Goal: Information Seeking & Learning: Learn about a topic

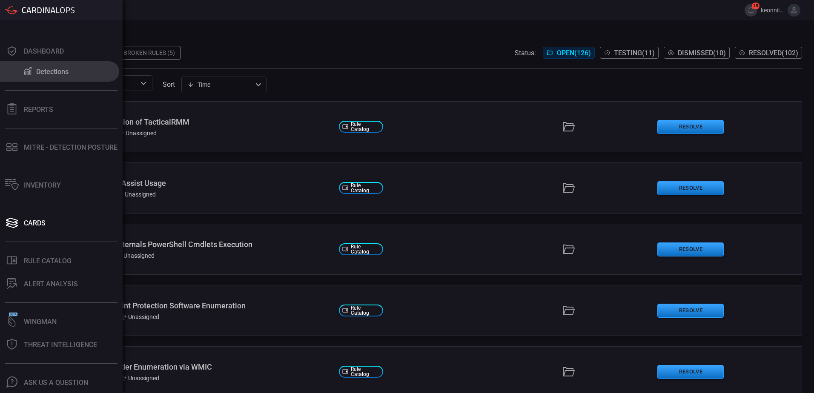
click at [46, 70] on div "Detections" at bounding box center [52, 72] width 32 height 8
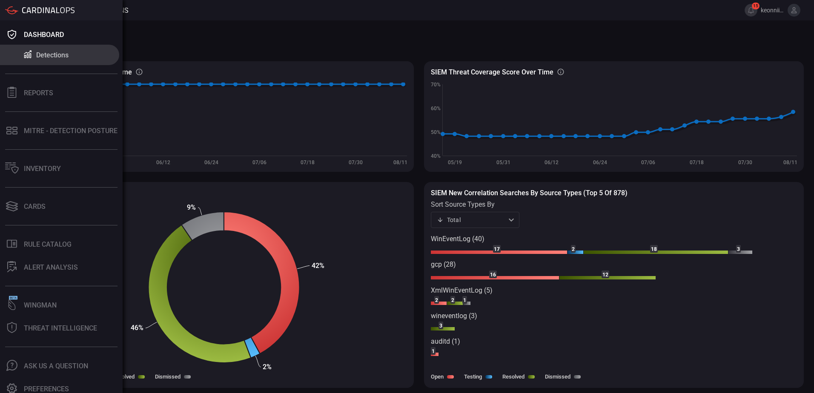
scroll to position [23, 0]
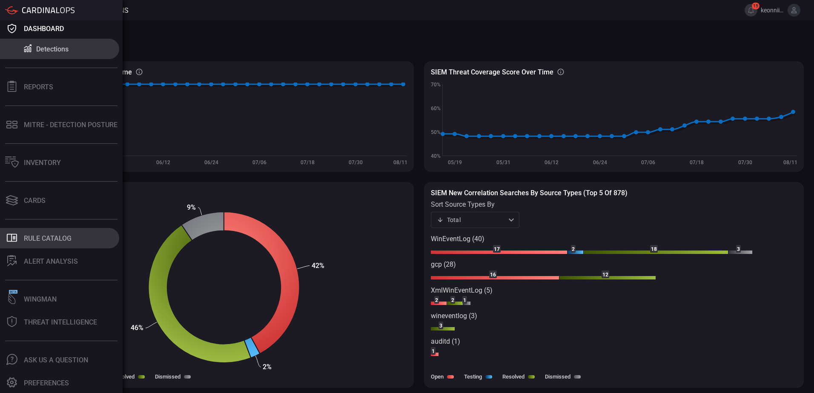
click at [46, 239] on div "Rule Catalog" at bounding box center [48, 239] width 48 height 8
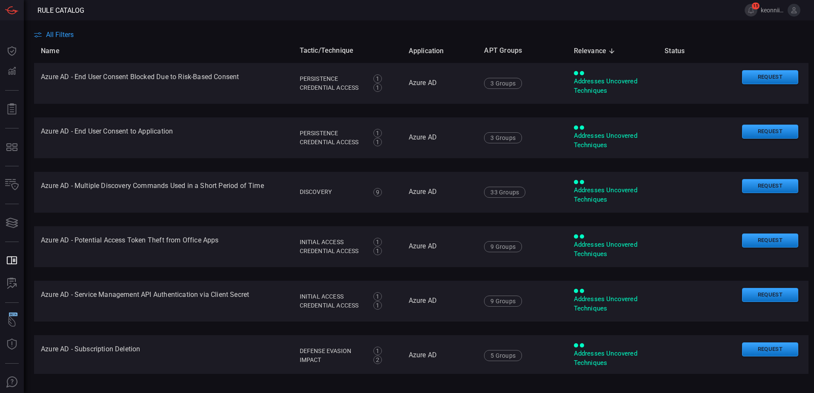
click at [56, 33] on span "All Filters" at bounding box center [60, 35] width 28 height 8
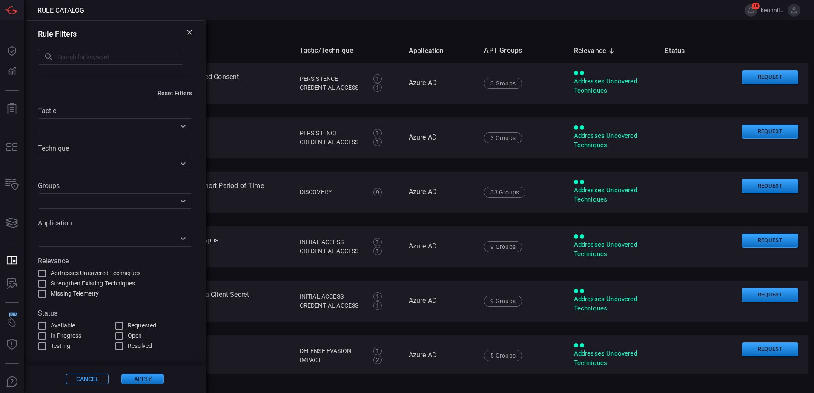
click at [190, 32] on icon at bounding box center [189, 32] width 5 height 5
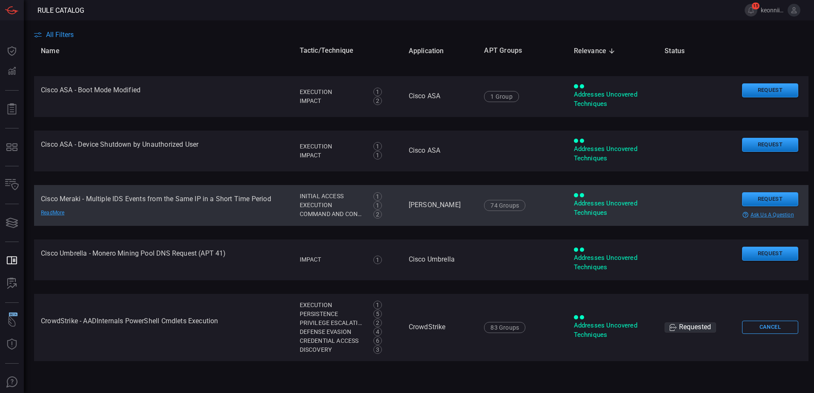
scroll to position [383, 0]
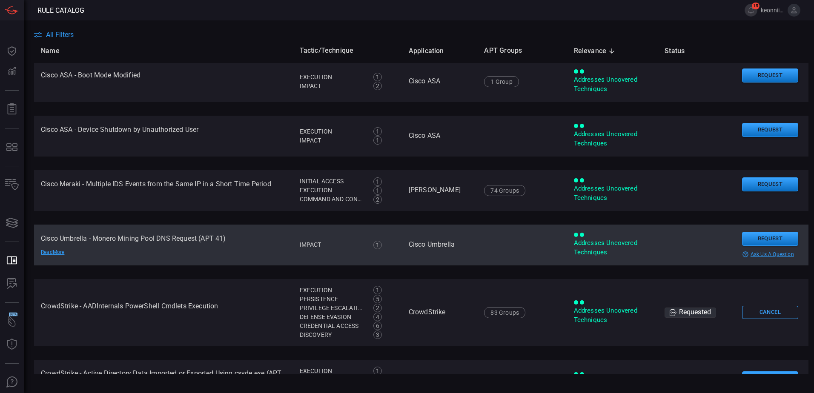
click at [50, 251] on div "Read More" at bounding box center [71, 252] width 60 height 7
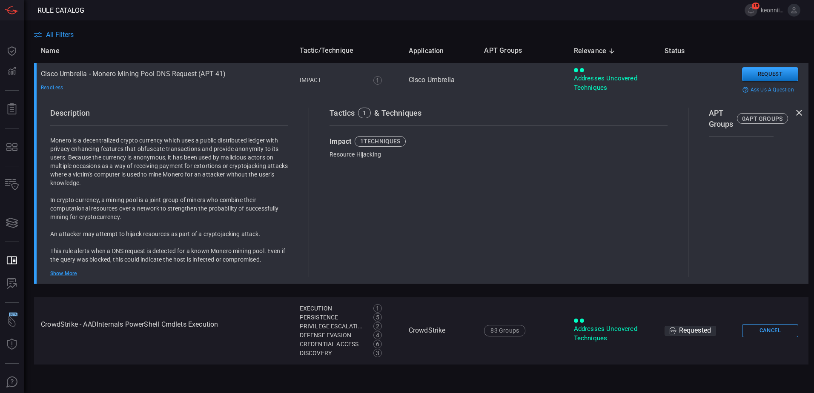
scroll to position [554, 0]
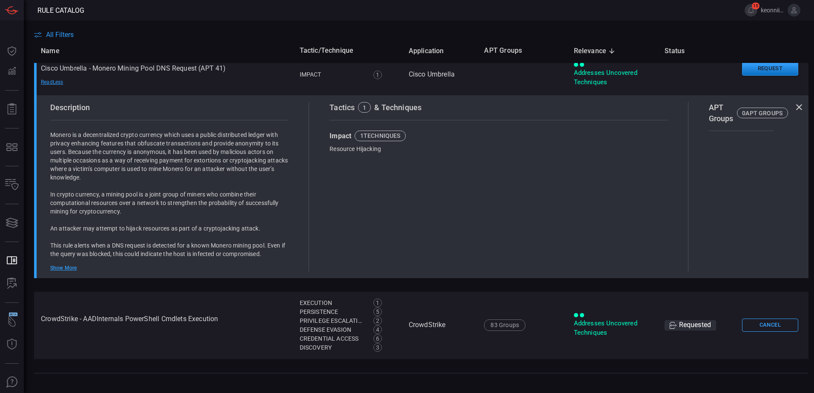
click at [66, 267] on div "Show More" at bounding box center [169, 268] width 238 height 7
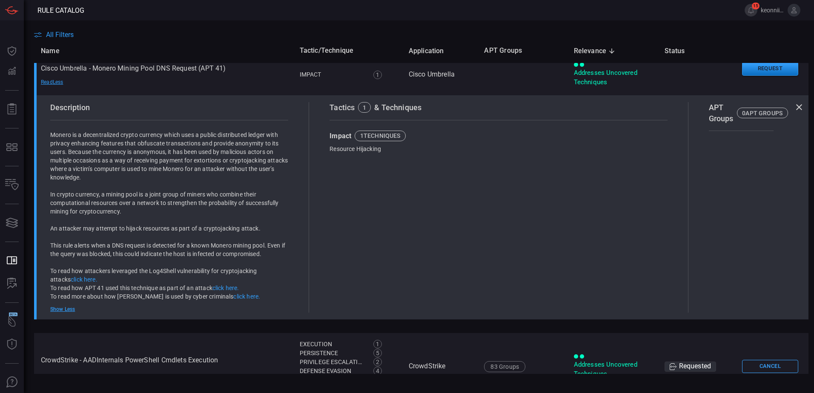
click at [60, 36] on span "All Filters" at bounding box center [60, 35] width 28 height 8
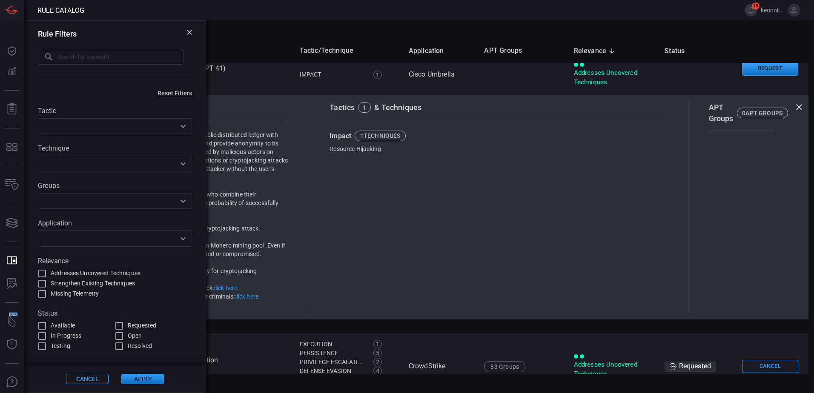
click at [132, 56] on input "text" at bounding box center [120, 57] width 126 height 16
paste input "Files Hidden Using Attrib.exe"
type input "Files Hidden Using Attrib.exe"
click at [148, 378] on button "Apply" at bounding box center [142, 379] width 43 height 10
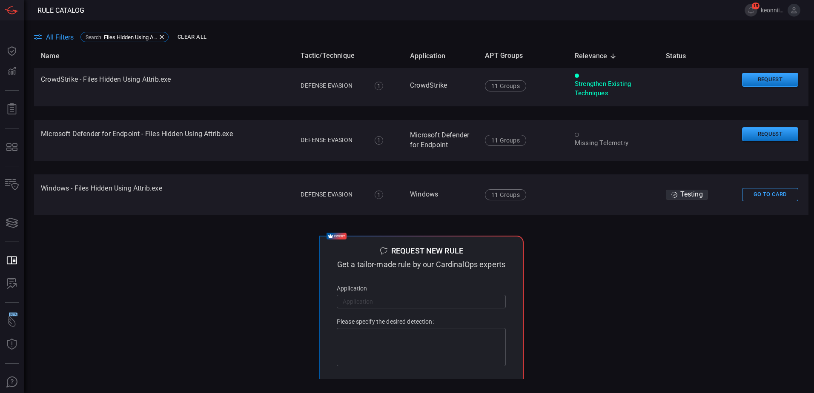
scroll to position [0, 0]
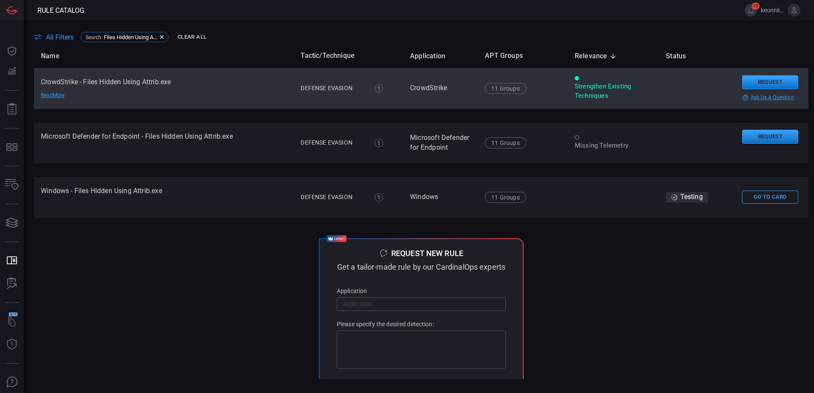
click at [149, 86] on td "CrowdStrike - Files Hidden Using Attrib.exe Read More" at bounding box center [164, 88] width 260 height 41
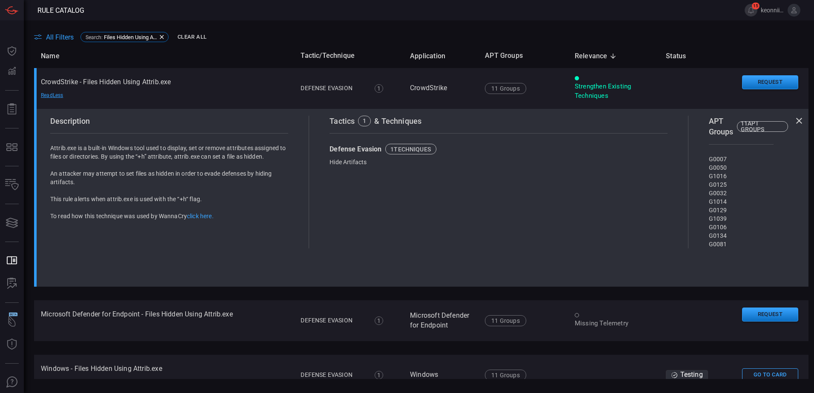
click at [202, 217] on link "click here." at bounding box center [200, 216] width 27 height 7
